Goal: Task Accomplishment & Management: Manage account settings

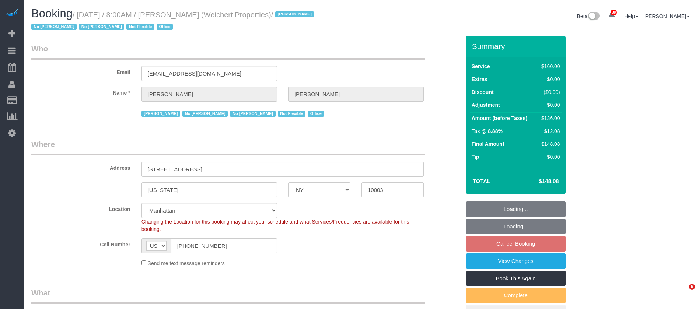
select select "NY"
select select "spot1"
select select "number:89"
select select "number:90"
select select "number:15"
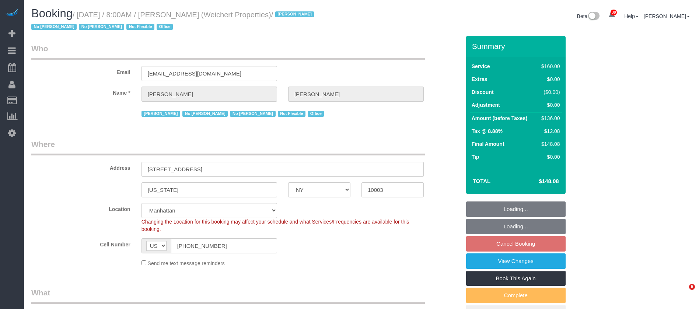
select select "number:7"
select select "number:21"
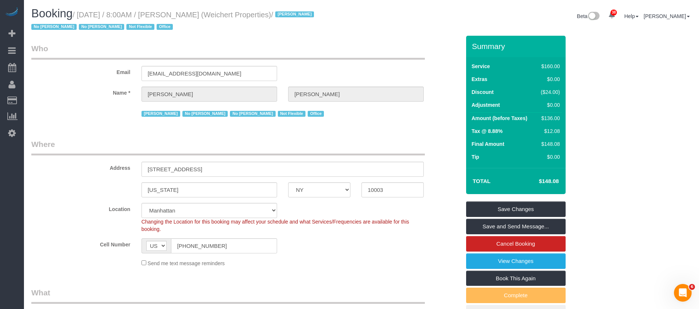
drag, startPoint x: 80, startPoint y: 15, endPoint x: 208, endPoint y: 155, distance: 189.0
click at [221, 13] on small "/ October 14, 2025 / 8:00AM / Jason Bauer (Weichert Properties) / Jacky Xu No A…" at bounding box center [173, 21] width 285 height 21
click at [190, 11] on small "/ October 14, 2025 / 8:00AM / Jason Bauer (Weichert Properties) / Jacky Xu No A…" at bounding box center [173, 21] width 285 height 21
click at [194, 12] on small "/ October 14, 2025 / 8:00AM / Jason Bauer (Weichert Properties) / Jacky Xu No A…" at bounding box center [173, 21] width 285 height 21
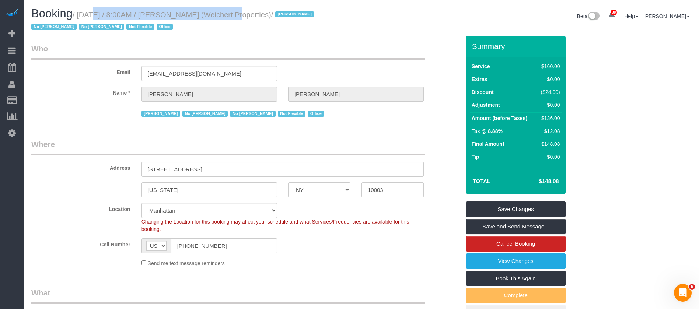
drag, startPoint x: 80, startPoint y: 15, endPoint x: 219, endPoint y: 14, distance: 139.6
click at [219, 14] on small "/ October 14, 2025 / 8:00AM / Jason Bauer (Weichert Properties) / Jacky Xu No A…" at bounding box center [173, 21] width 285 height 21
copy small "October 14, 2025 / 8:00AM / Jason Bauer"
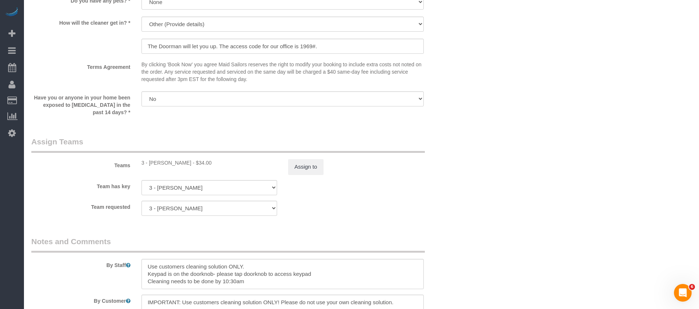
scroll to position [884, 0]
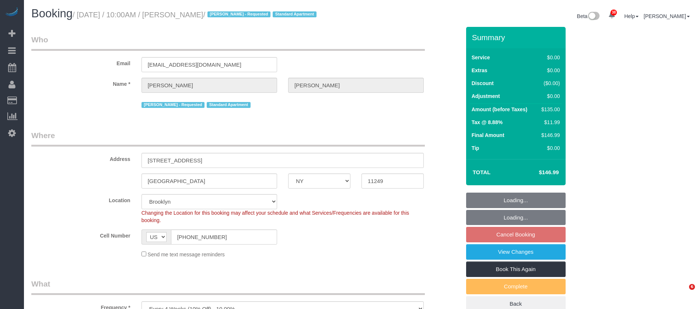
select select "NY"
select select "spot63"
select select "number:58"
select select "number:72"
select select "number:15"
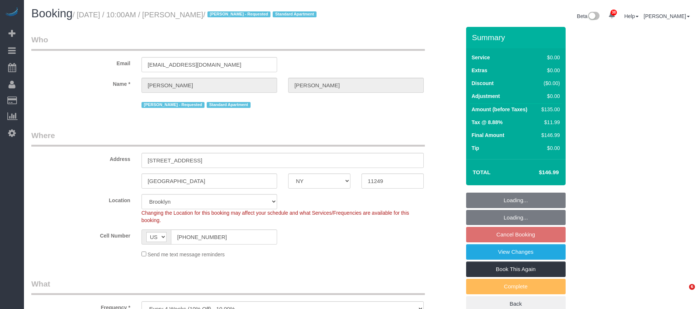
select select "number:5"
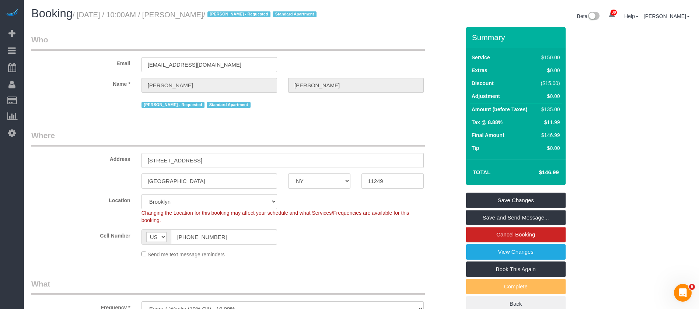
drag, startPoint x: 80, startPoint y: 17, endPoint x: 242, endPoint y: 11, distance: 162.5
click at [242, 11] on small "/ October 14, 2025 / 10:00AM / Richard Rosenthal / Alton Jasper - Requested Sta…" at bounding box center [196, 15] width 246 height 8
copy small "October 14, 2025 / 10:00AM / Richard Rosenthal"
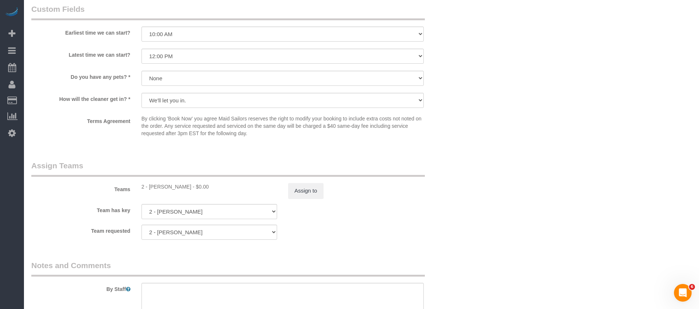
scroll to position [969, 0]
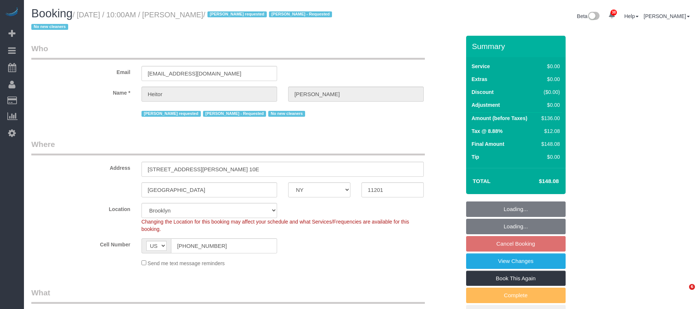
select select "NY"
select select "1"
select select "spot63"
select select "number:89"
select select "number:90"
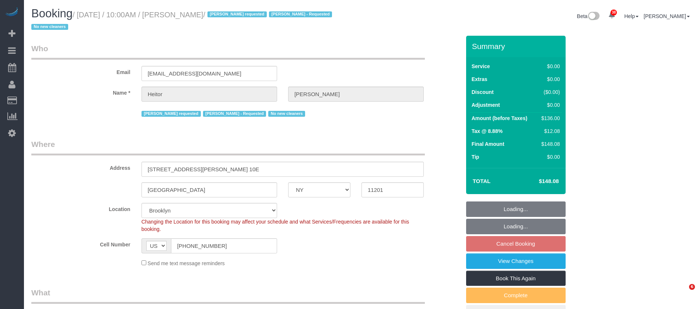
select select "number:15"
select select "number:5"
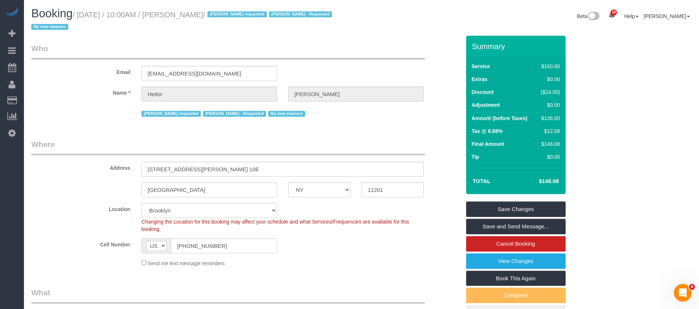
drag, startPoint x: 80, startPoint y: 13, endPoint x: 224, endPoint y: 17, distance: 143.7
click at [224, 17] on small "/ [DATE] / 10:00AM / [PERSON_NAME] / [PERSON_NAME] requested [PERSON_NAME] - Re…" at bounding box center [182, 21] width 303 height 21
copy small "[DATE] / 10:00AM / [PERSON_NAME]"
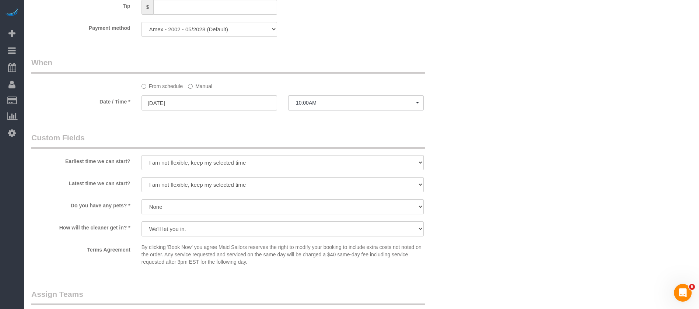
scroll to position [829, 0]
